Goal: Information Seeking & Learning: Learn about a topic

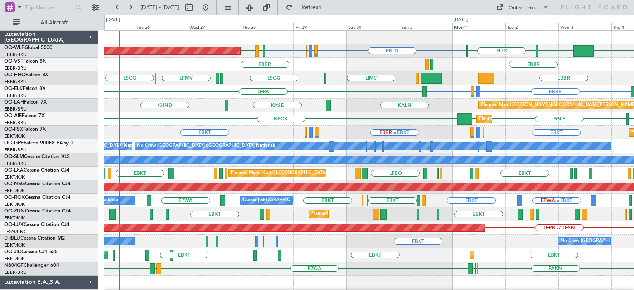
click at [337, 107] on div "Planned Maint [PERSON_NAME]-[GEOGRAPHIC_DATA][PERSON_NAME] ([GEOGRAPHIC_DATA][P…" at bounding box center [368, 106] width 529 height 14
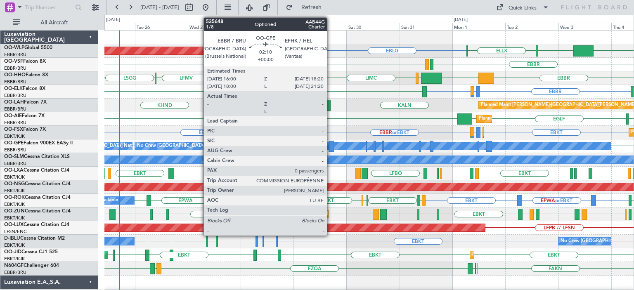
click at [330, 144] on div at bounding box center [330, 146] width 5 height 11
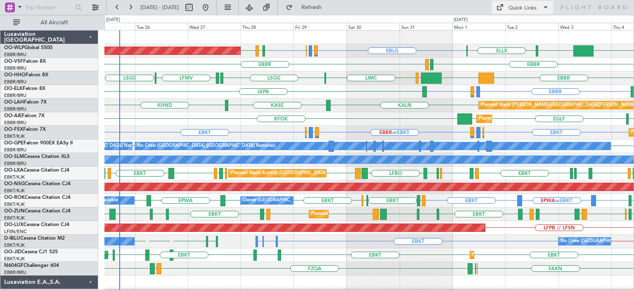
click at [513, 8] on div "Quick Links" at bounding box center [522, 8] width 28 height 8
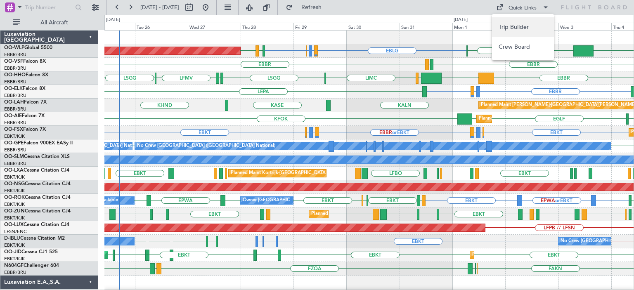
click at [517, 28] on button "Trip Builder" at bounding box center [523, 27] width 62 height 20
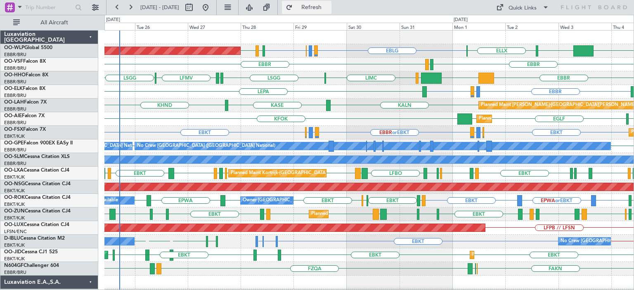
click at [329, 7] on span "Refresh" at bounding box center [311, 8] width 35 height 6
click at [329, 6] on span "Refresh" at bounding box center [311, 8] width 35 height 6
click at [363, 105] on div "Planned Maint [PERSON_NAME]-[GEOGRAPHIC_DATA][PERSON_NAME] ([GEOGRAPHIC_DATA][P…" at bounding box center [368, 106] width 529 height 14
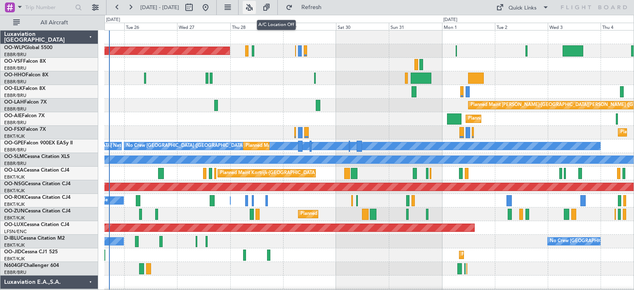
click at [256, 8] on button at bounding box center [249, 7] width 13 height 13
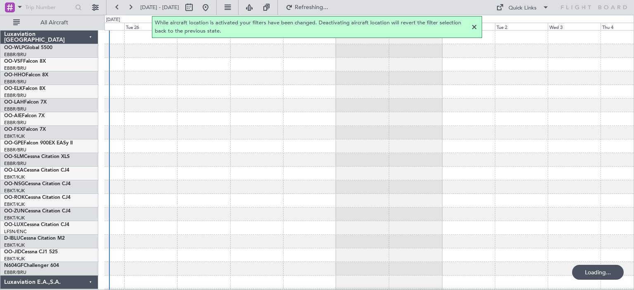
click at [473, 27] on div at bounding box center [474, 27] width 10 height 10
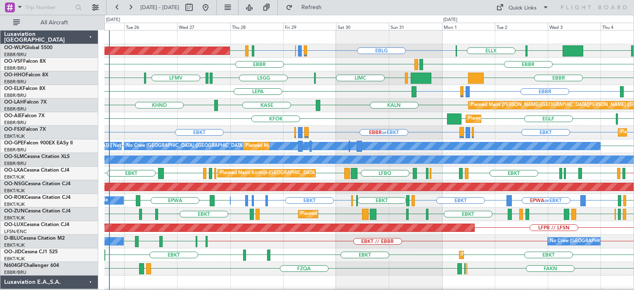
click at [333, 94] on div "EBBR LIRZ or EBBR EBBR LFMN LEPA" at bounding box center [368, 92] width 529 height 14
click at [526, 6] on div "Quick Links" at bounding box center [522, 8] width 28 height 8
click at [521, 24] on button "Trip Builder" at bounding box center [523, 27] width 62 height 20
click at [365, 95] on div "EBBR LIRZ or EBBR EBBR LFMN LEPA" at bounding box center [368, 92] width 529 height 14
click at [316, 8] on button "Refresh" at bounding box center [307, 7] width 50 height 13
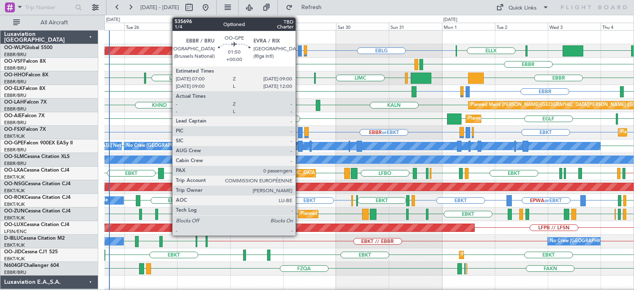
click at [299, 143] on div at bounding box center [300, 146] width 5 height 11
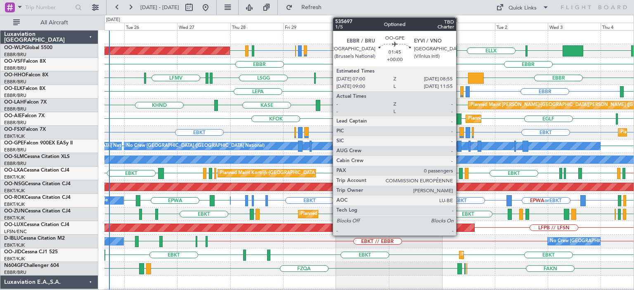
click at [459, 144] on div at bounding box center [459, 146] width 5 height 11
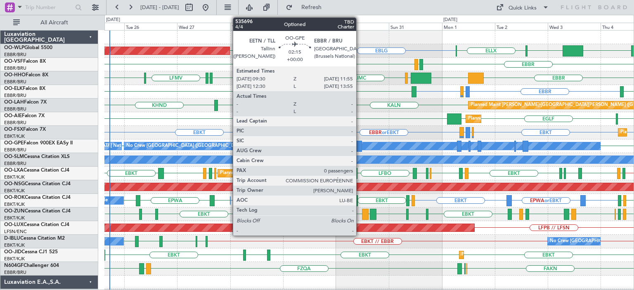
click at [360, 144] on div at bounding box center [358, 146] width 5 height 11
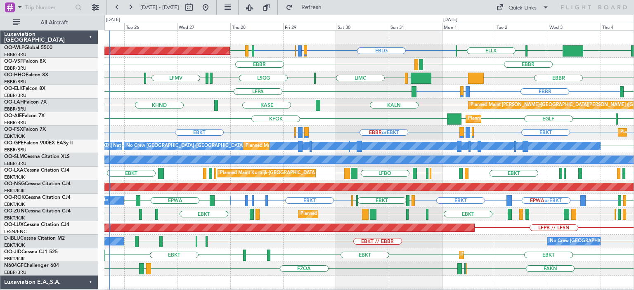
click at [343, 113] on div "KFOK EBBR EGLF EGLF Planned Maint London (Farnborough)" at bounding box center [368, 119] width 529 height 14
